Goal: Use online tool/utility: Utilize a website feature to perform a specific function

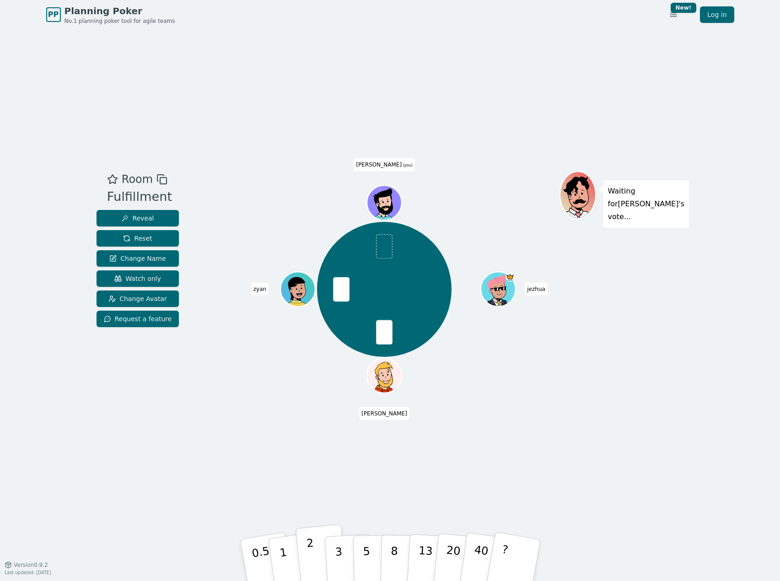
click at [311, 553] on p "2" at bounding box center [312, 562] width 12 height 50
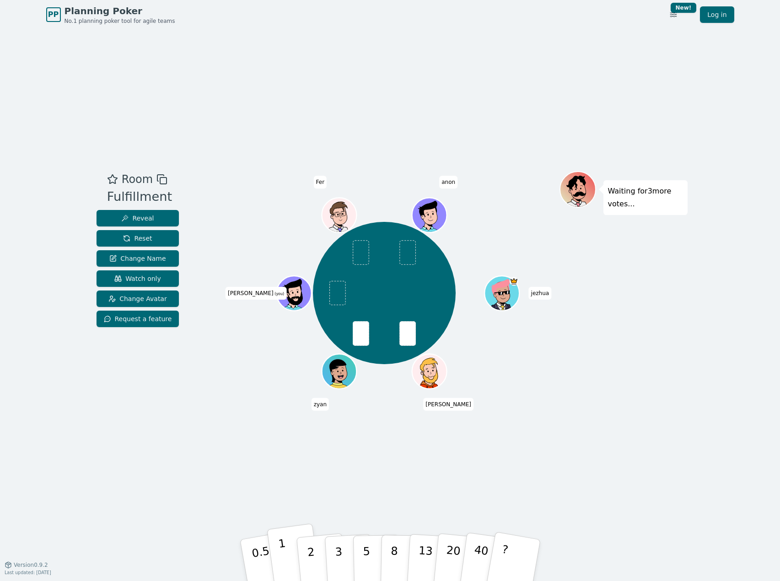
click at [286, 557] on p "1" at bounding box center [284, 562] width 14 height 50
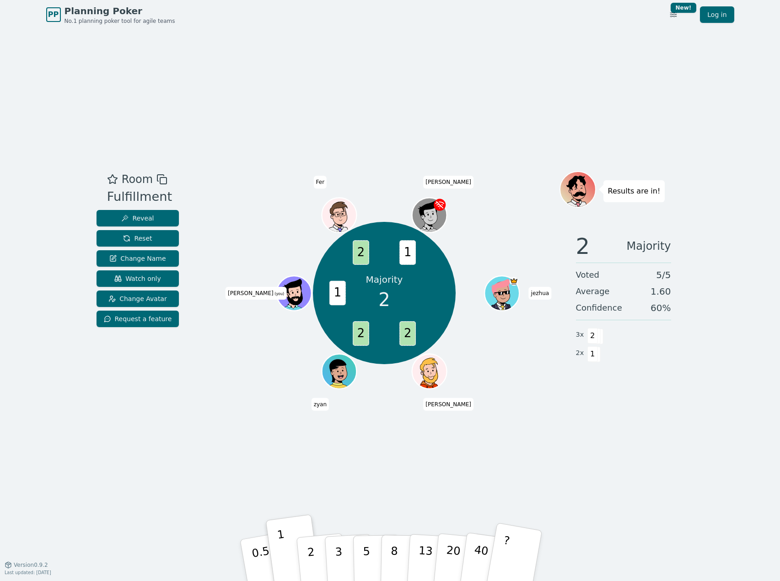
click at [521, 569] on button "?" at bounding box center [513, 561] width 57 height 76
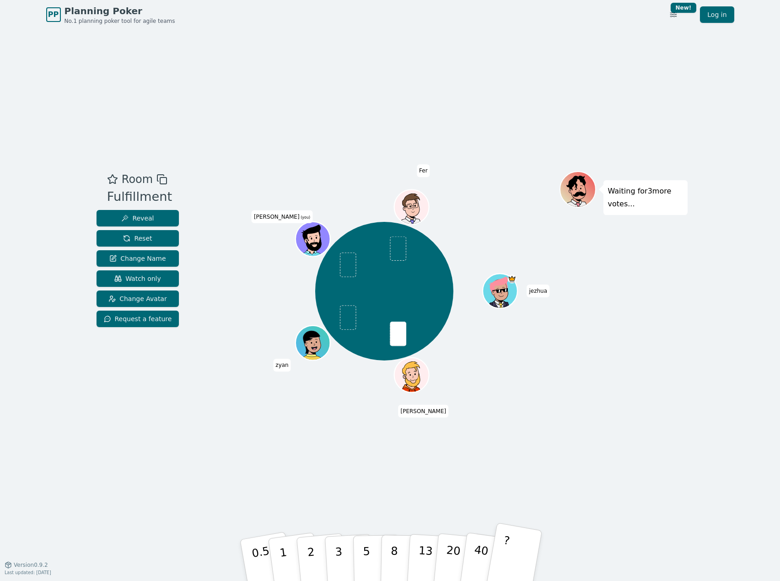
click at [528, 575] on button "?" at bounding box center [513, 561] width 57 height 76
click at [294, 550] on button "1" at bounding box center [294, 560] width 54 height 74
click at [313, 552] on button "2" at bounding box center [321, 560] width 52 height 73
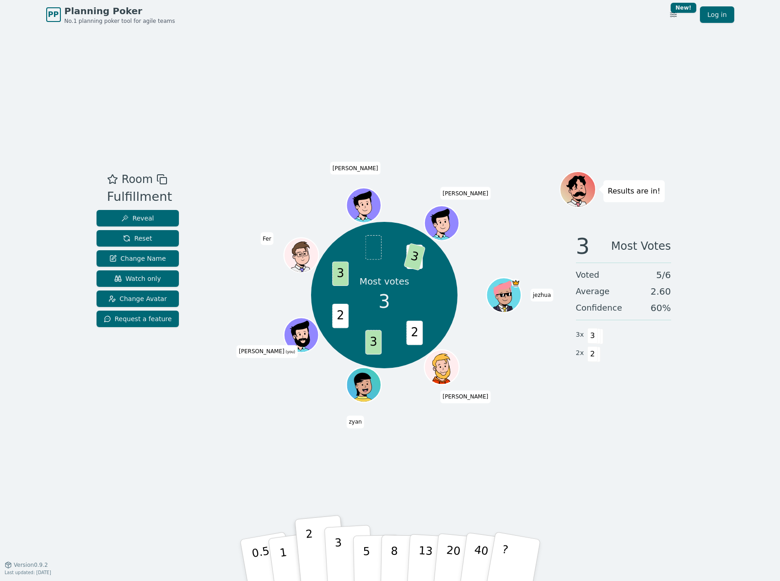
click at [339, 559] on p "3" at bounding box center [339, 561] width 10 height 50
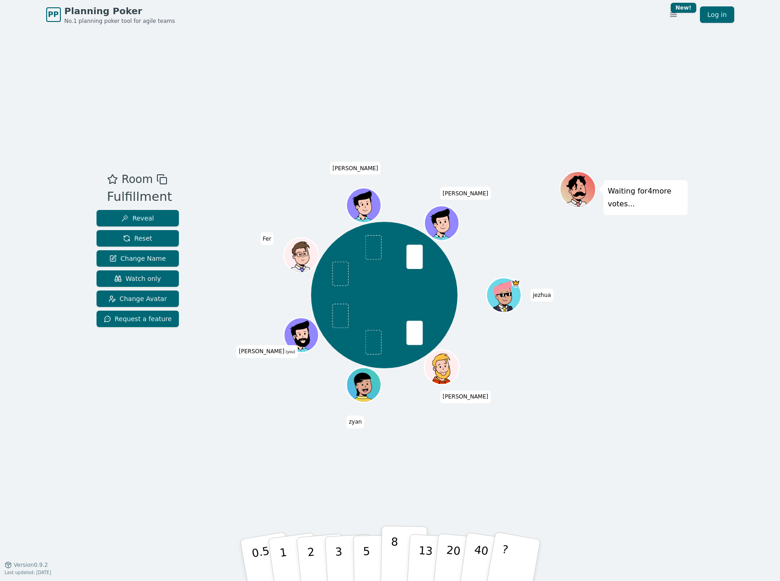
drag, startPoint x: 347, startPoint y: 551, endPoint x: 382, endPoint y: 557, distance: 35.3
click at [371, 557] on div "0.5 1 2 3 5 8 13 20 40 ?" at bounding box center [390, 561] width 275 height 32
click at [366, 557] on p "5" at bounding box center [366, 560] width 8 height 49
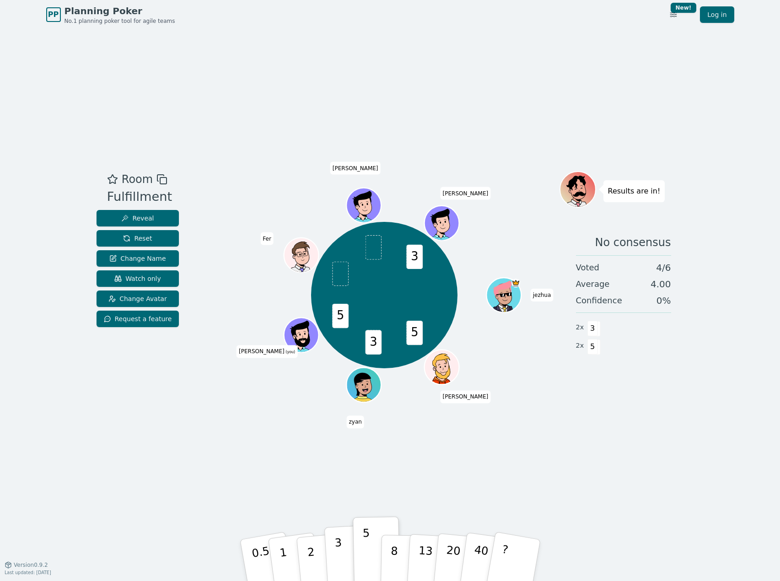
click at [341, 551] on button "3" at bounding box center [349, 560] width 50 height 71
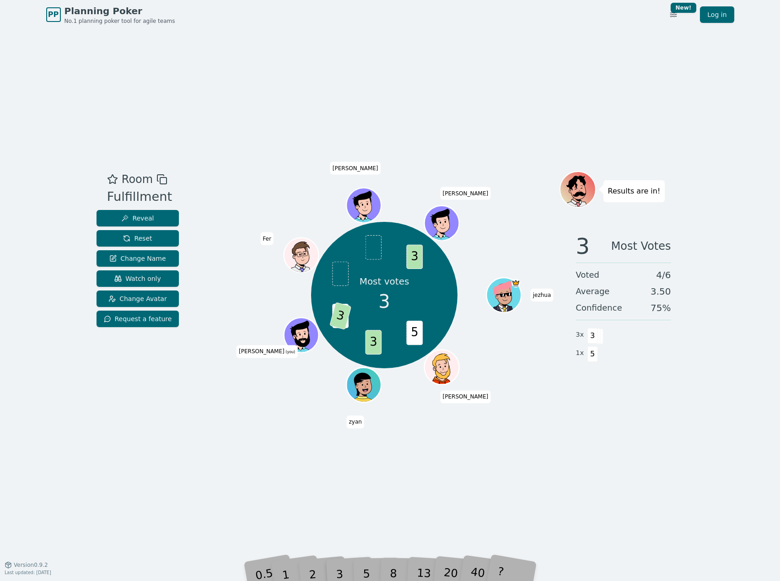
click at [359, 566] on div "3" at bounding box center [348, 560] width 29 height 33
click at [372, 572] on div "5" at bounding box center [376, 560] width 28 height 32
click at [364, 563] on div "5" at bounding box center [376, 560] width 28 height 32
click at [326, 501] on div "Room Fulfillment Reveal Reset Change Name Watch only Change Avatar Request a fe…" at bounding box center [390, 296] width 595 height 535
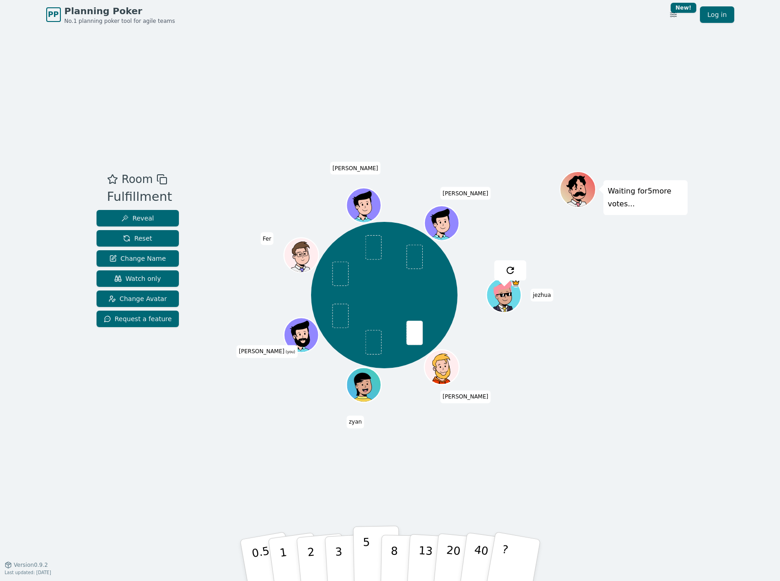
click at [367, 560] on p "5" at bounding box center [366, 560] width 8 height 49
click at [292, 546] on button "1" at bounding box center [294, 560] width 54 height 74
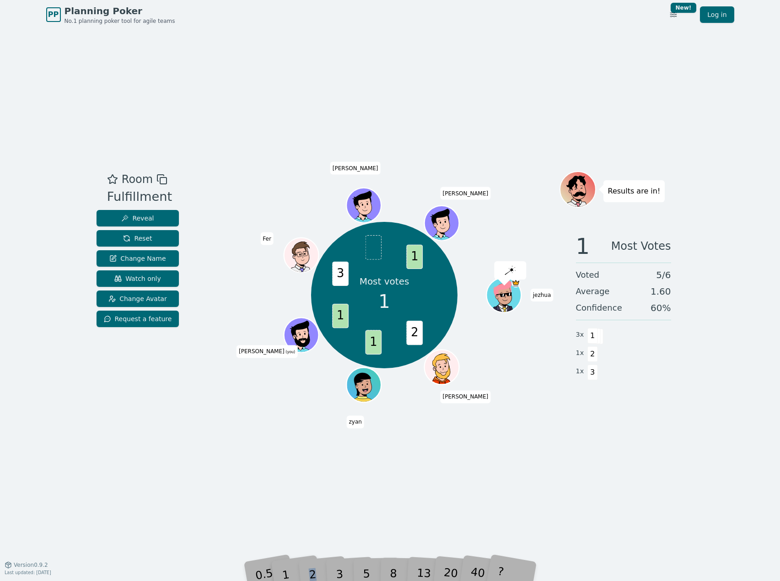
click at [312, 572] on div "2" at bounding box center [321, 560] width 30 height 34
click at [313, 572] on div "2" at bounding box center [321, 560] width 30 height 34
drag, startPoint x: 333, startPoint y: 518, endPoint x: 354, endPoint y: 501, distance: 27.9
click at [334, 516] on div "Room Fulfillment Reveal Reset Change Name Watch only Change Avatar Request a fe…" at bounding box center [390, 296] width 595 height 535
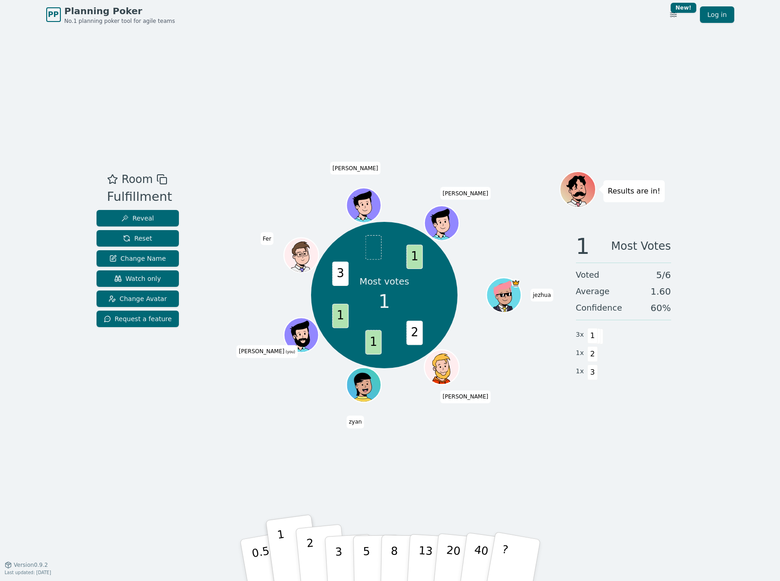
click at [314, 550] on button "2" at bounding box center [321, 560] width 52 height 73
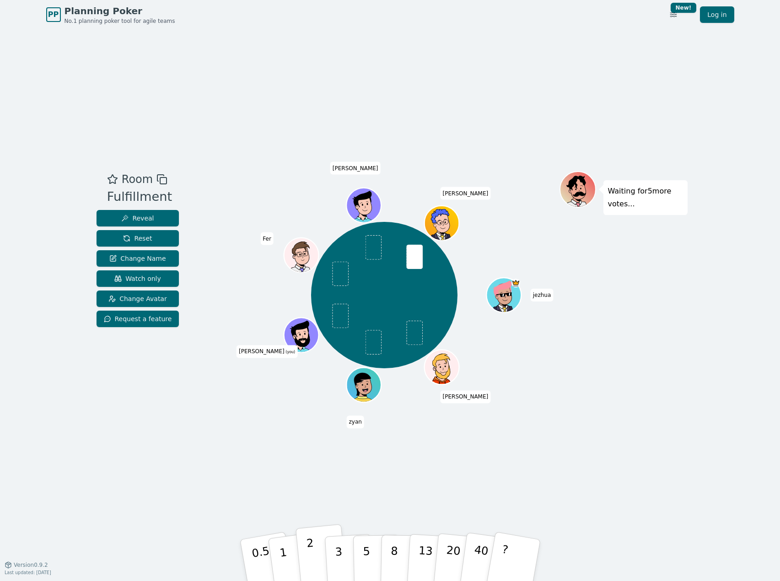
drag, startPoint x: 313, startPoint y: 566, endPoint x: 346, endPoint y: 560, distance: 33.9
click at [313, 565] on p "2" at bounding box center [312, 562] width 12 height 50
click at [340, 559] on p "3" at bounding box center [339, 561] width 10 height 50
